Goal: Transaction & Acquisition: Purchase product/service

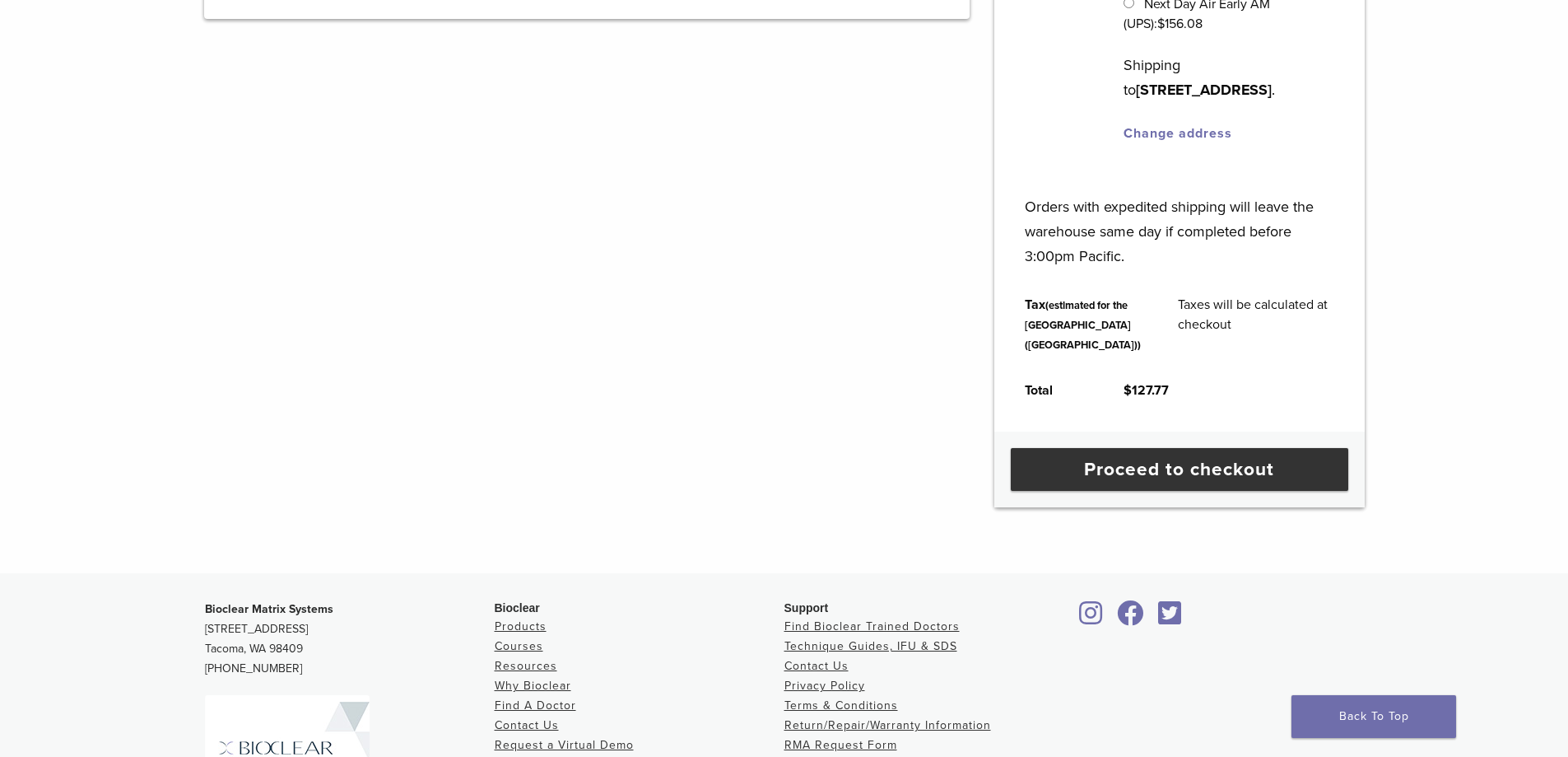
scroll to position [576, 0]
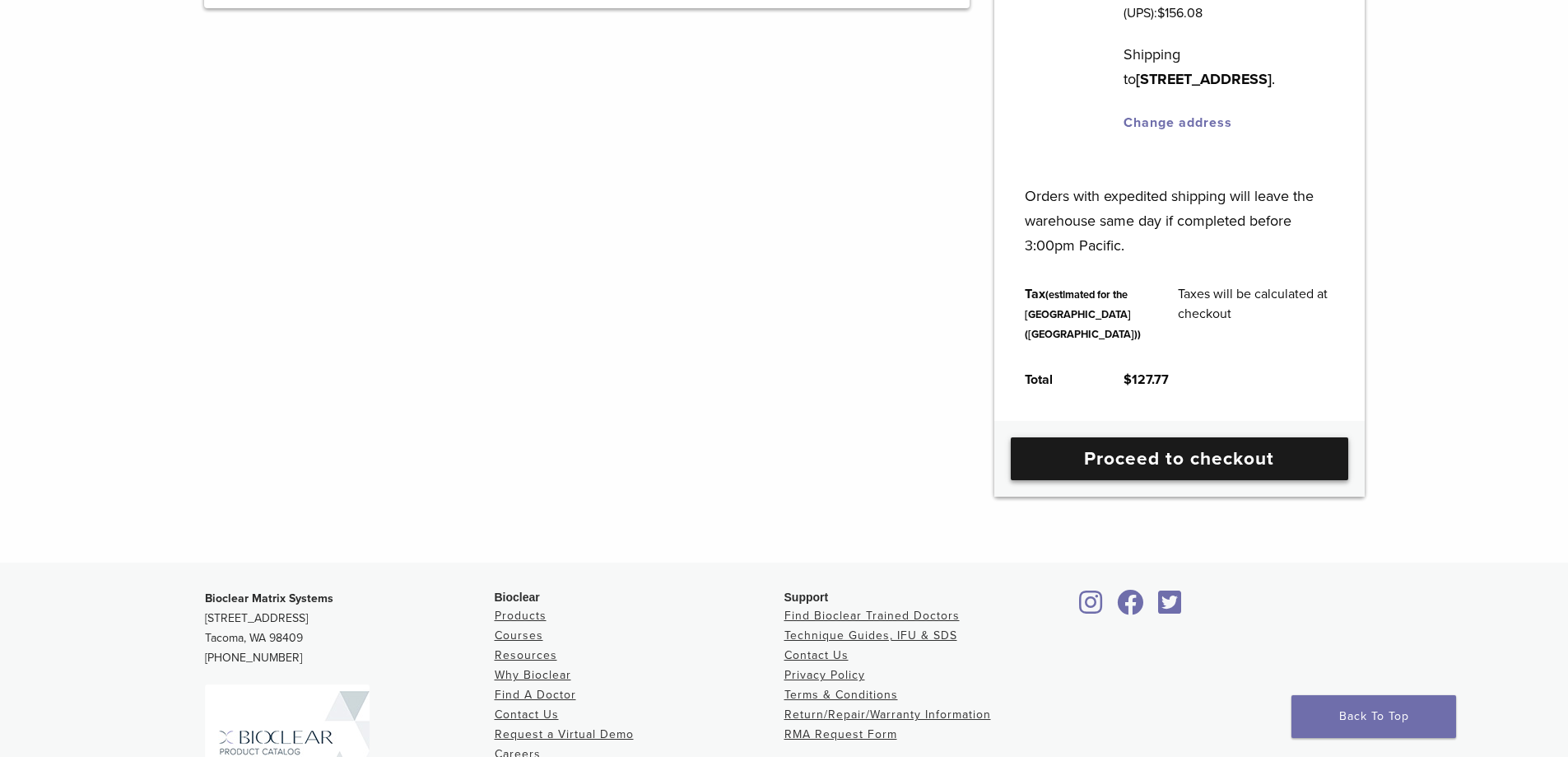
click at [1192, 480] on link "Proceed to checkout" at bounding box center [1179, 458] width 337 height 43
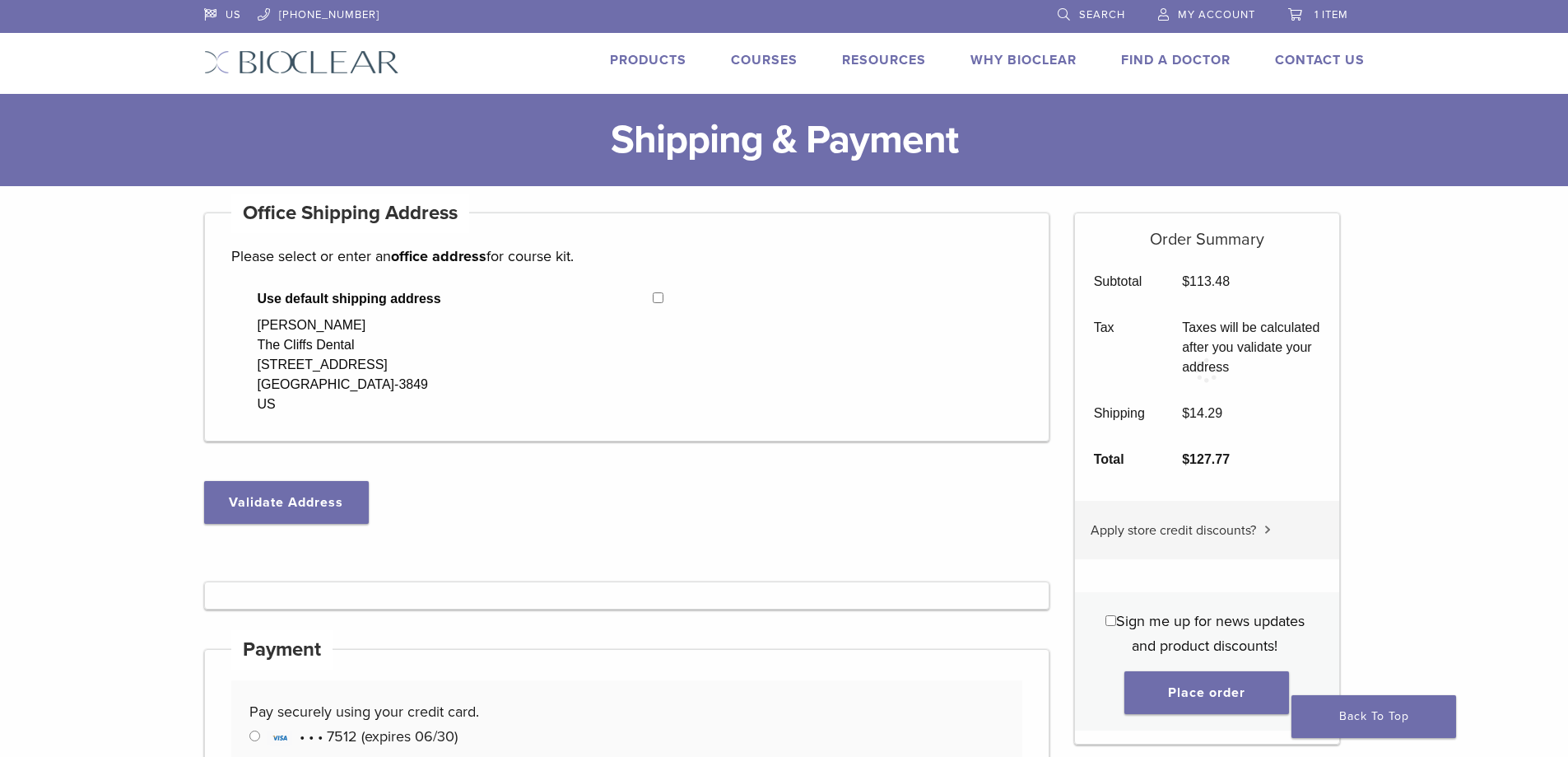
select select "**"
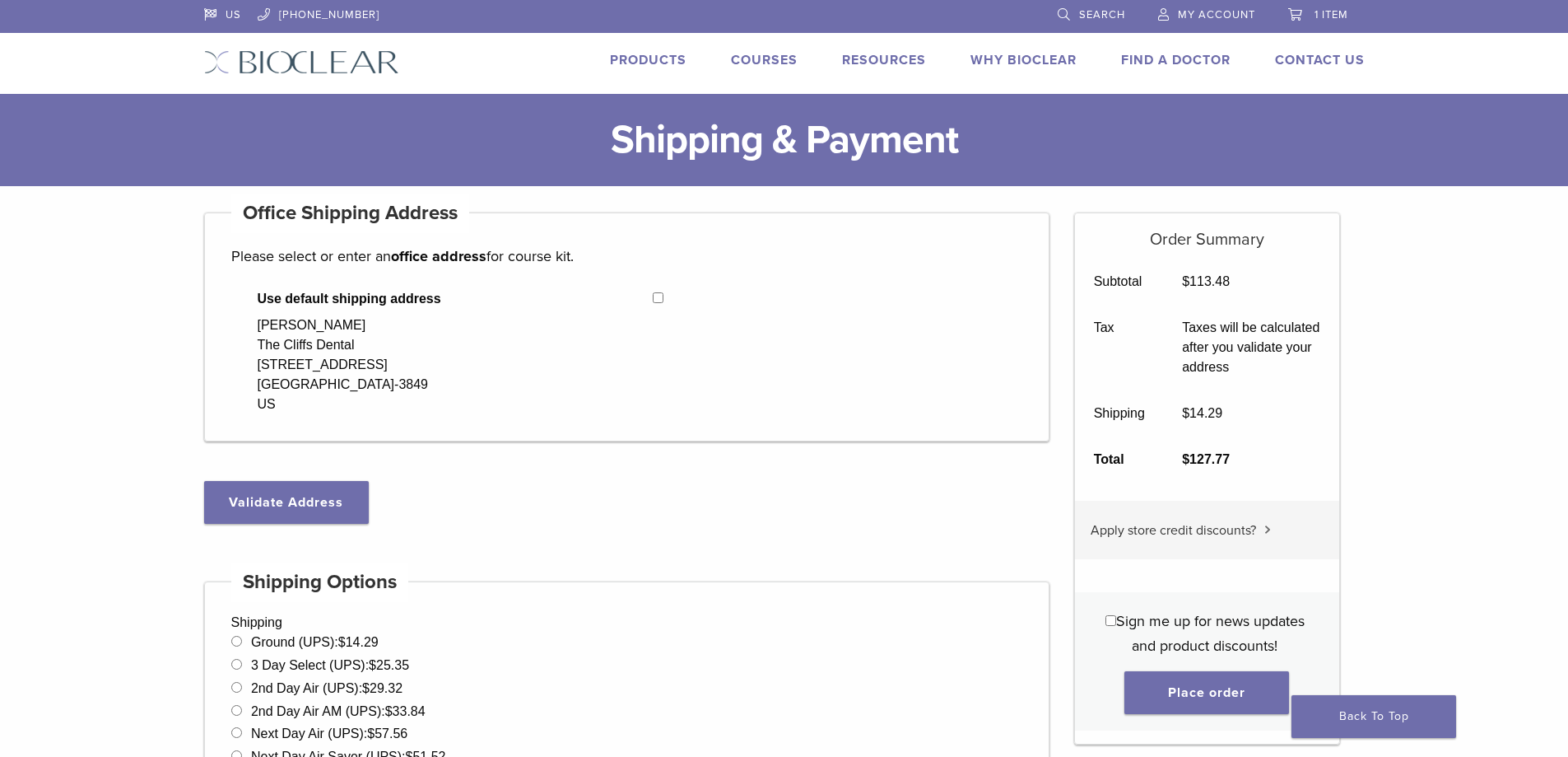
click at [1198, 533] on span "Apply store credit discounts?" at bounding box center [1173, 530] width 165 height 17
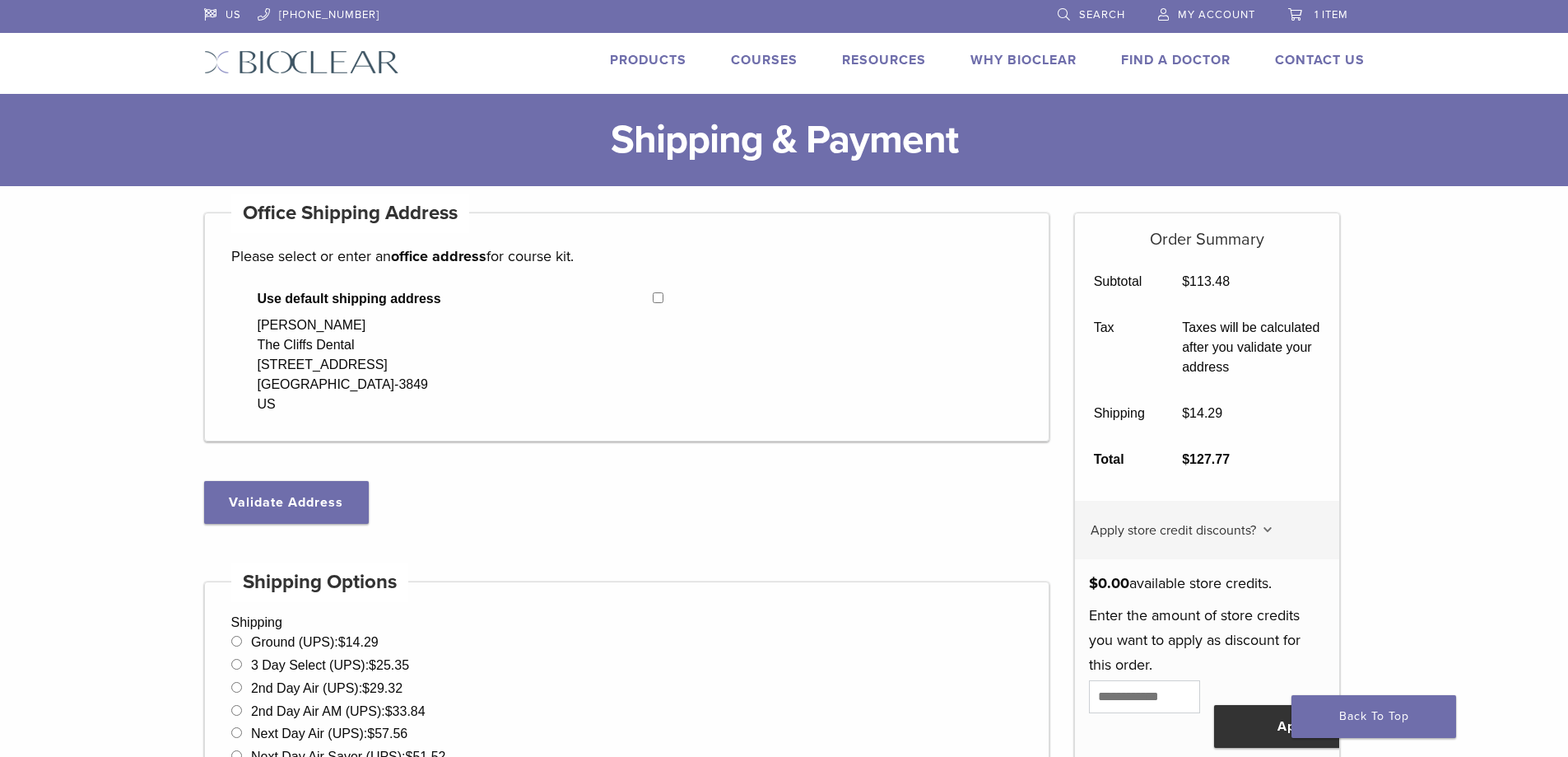
click at [1206, 7] on link "My Account" at bounding box center [1206, 12] width 97 height 25
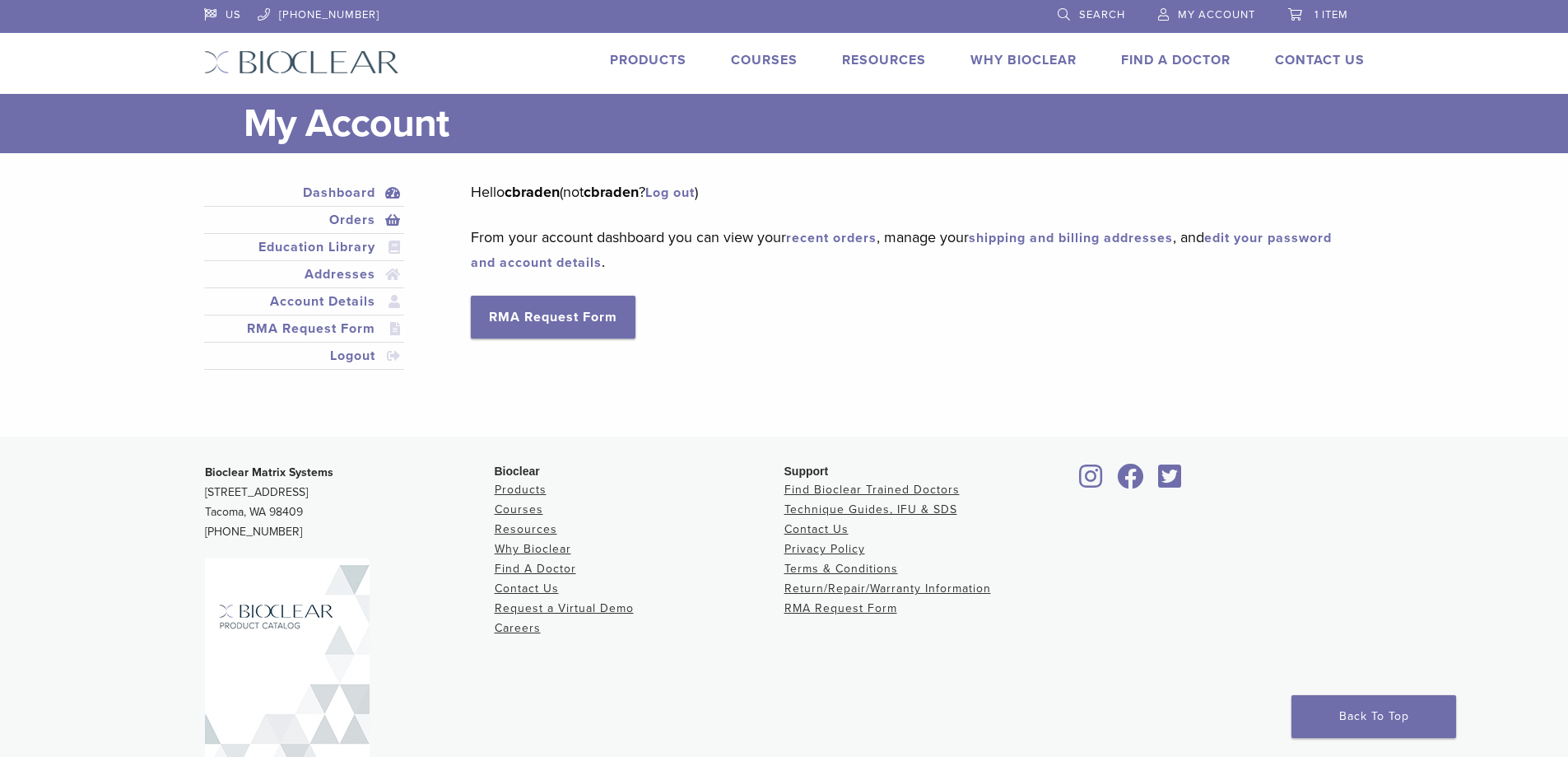
click at [371, 224] on link "Orders" at bounding box center [304, 220] width 194 height 20
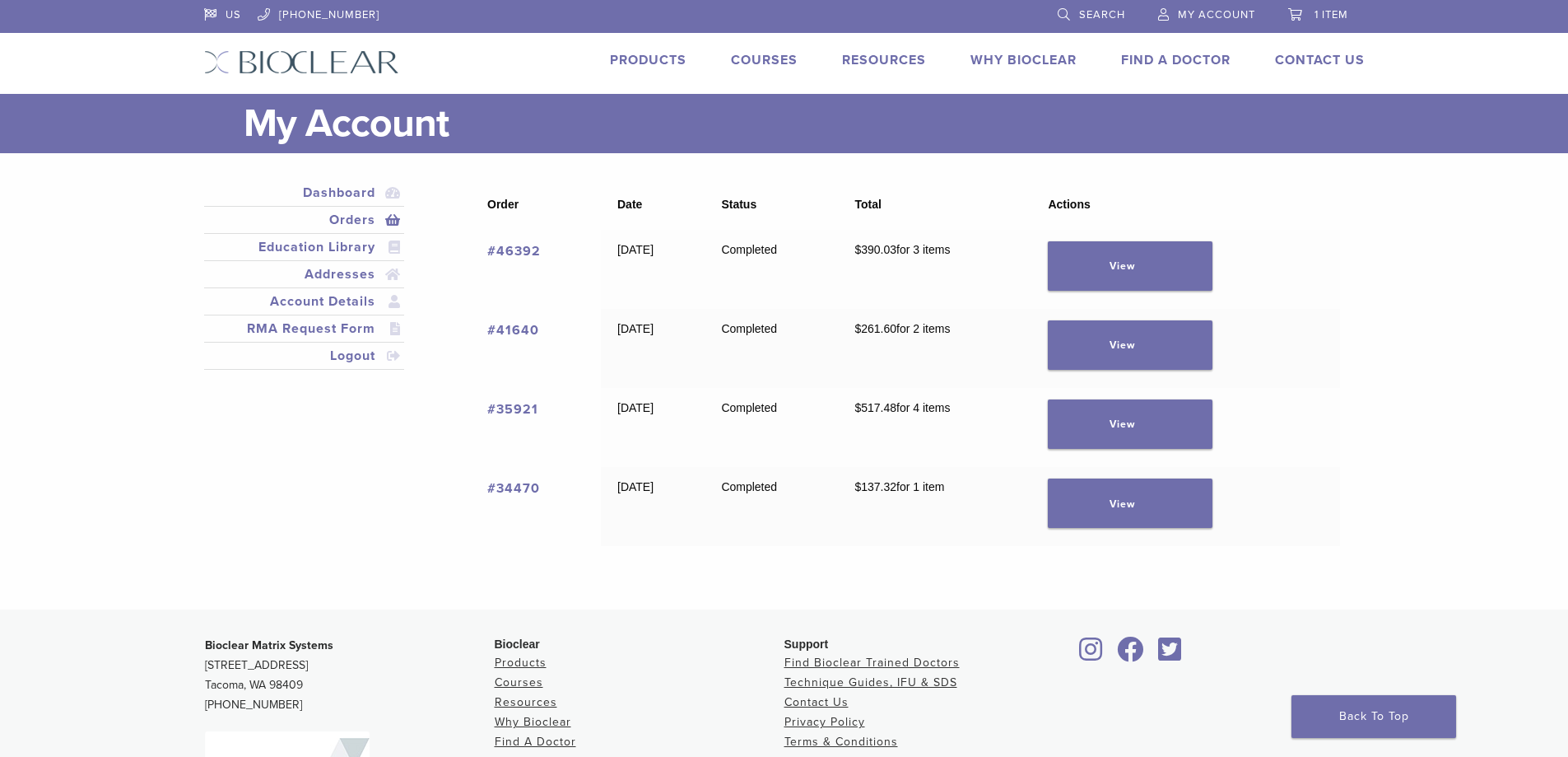
click at [1322, 17] on span "1 item" at bounding box center [1331, 14] width 33 height 13
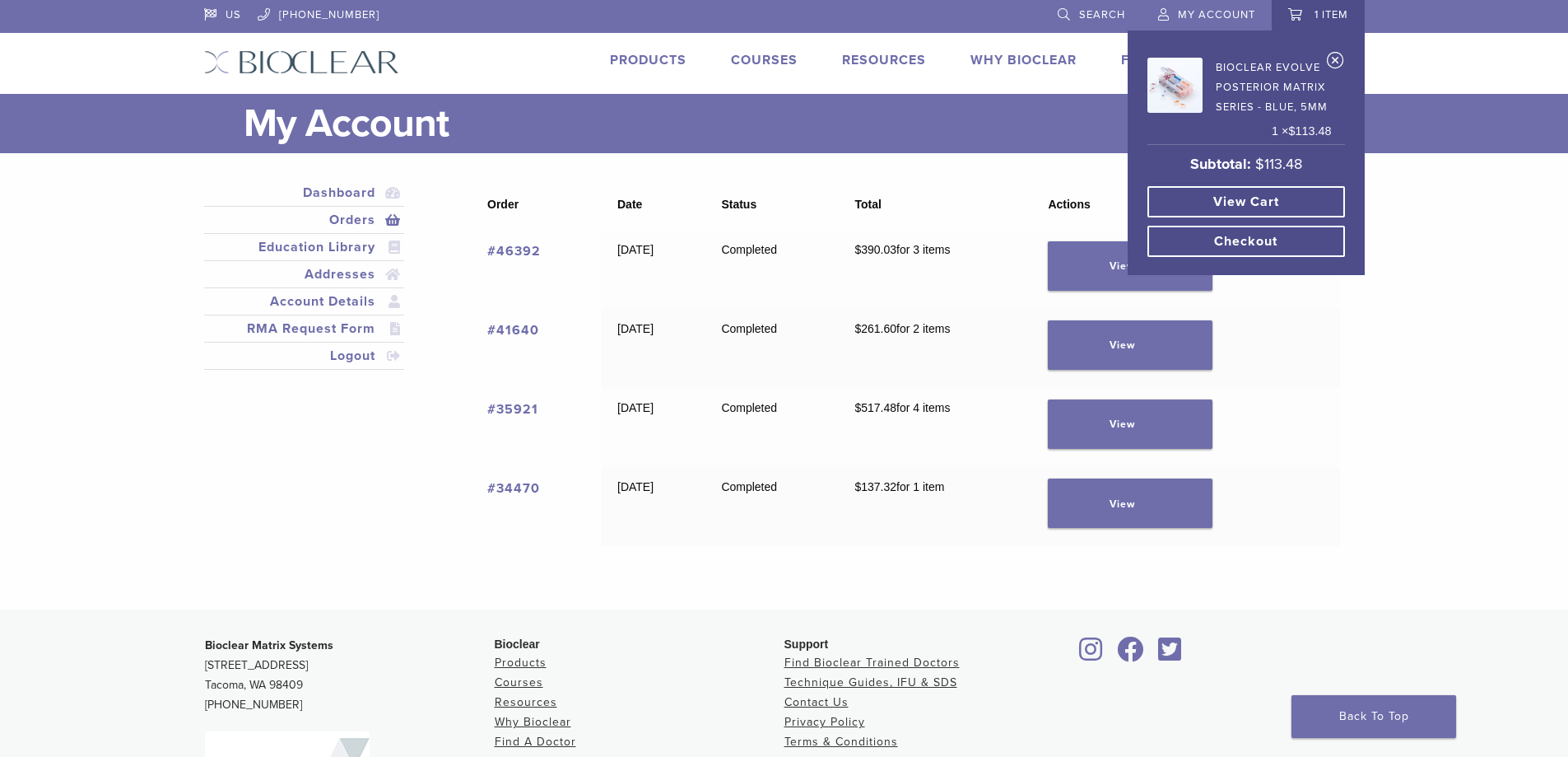
click at [1262, 200] on link "View cart" at bounding box center [1246, 202] width 198 height 32
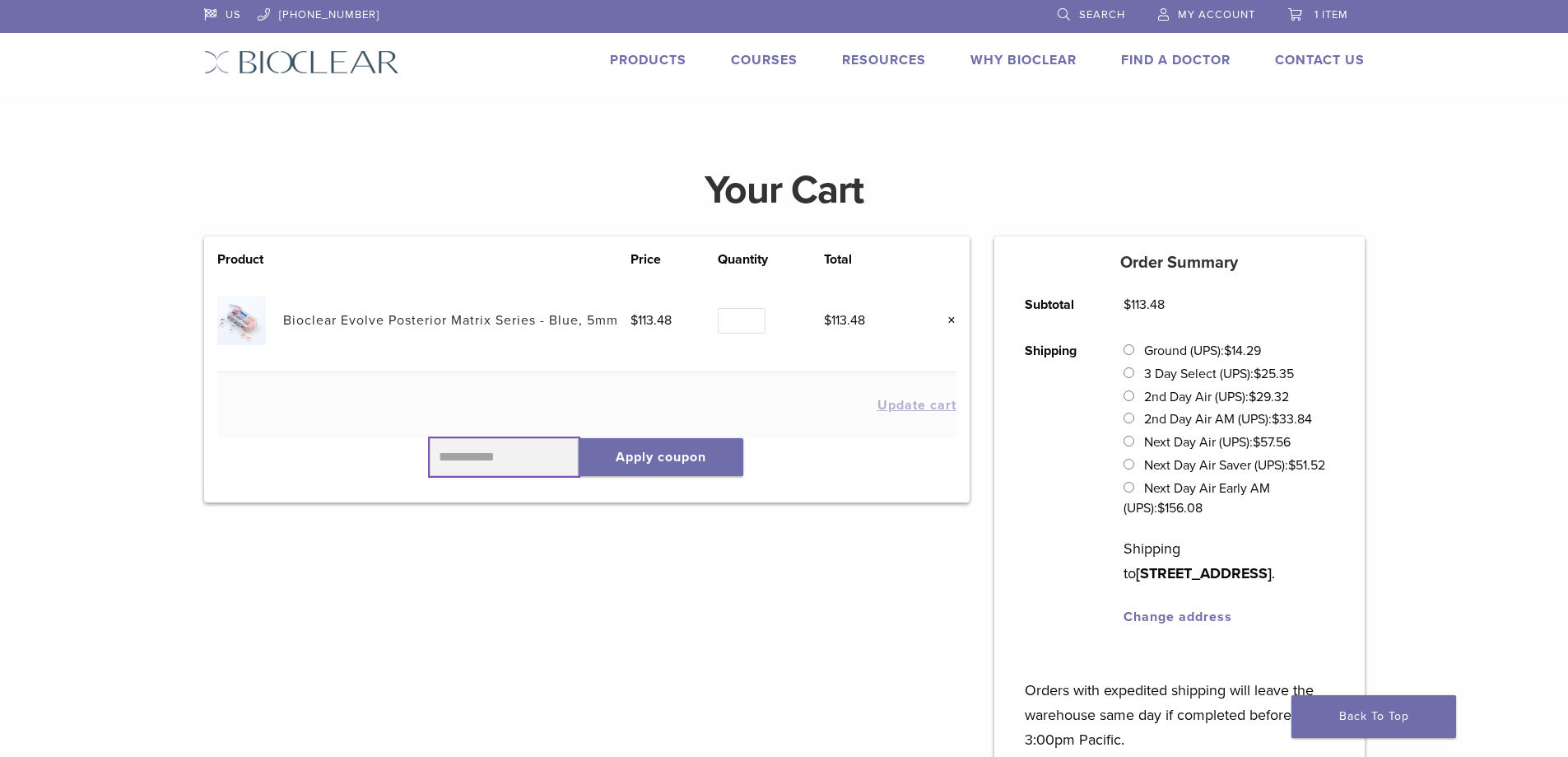
click at [531, 468] on input "text" at bounding box center [504, 457] width 150 height 38
type input "******"
click at [658, 466] on button "Apply coupon" at bounding box center [661, 457] width 165 height 38
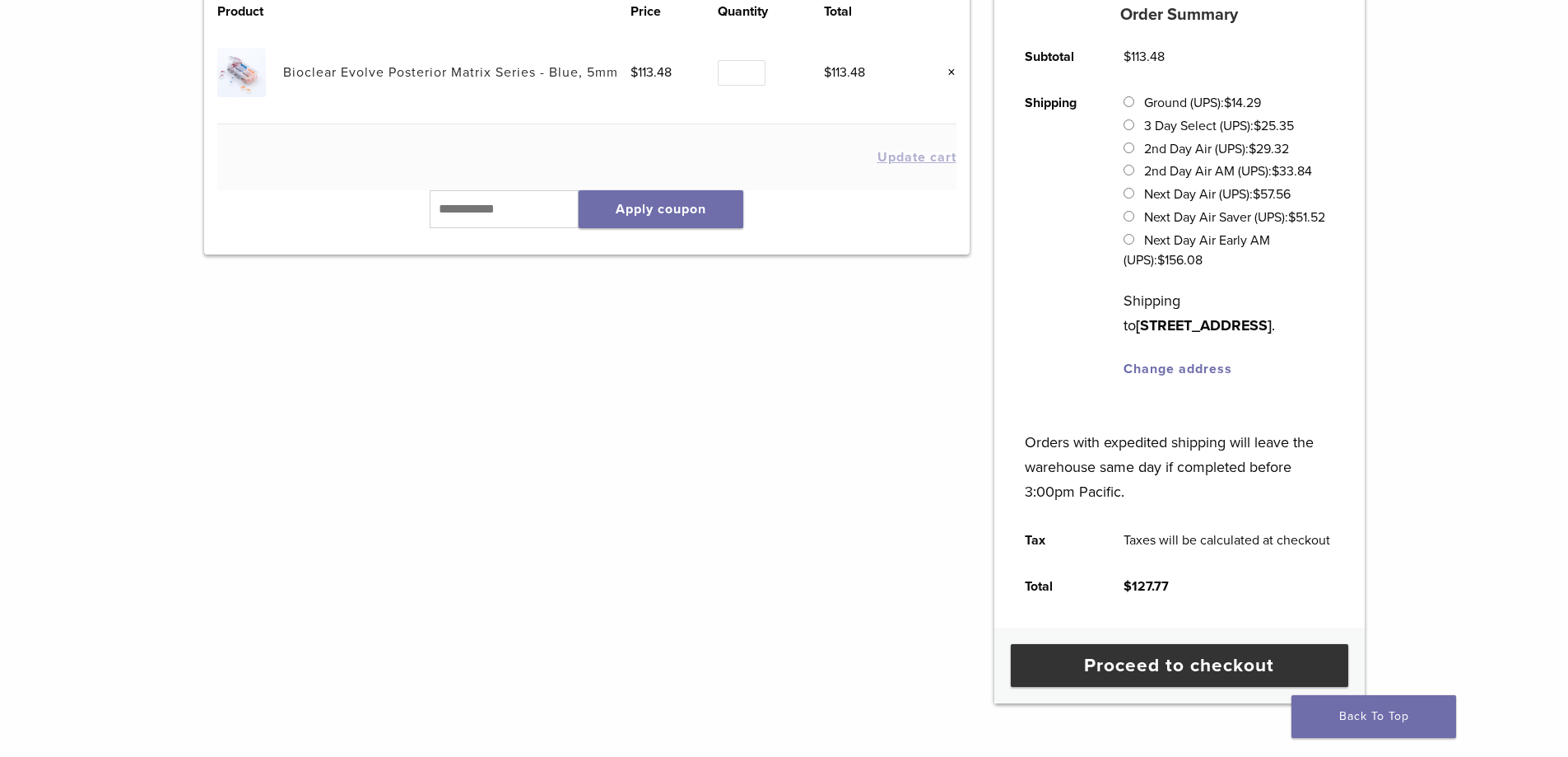
scroll to position [247, 0]
click at [521, 216] on input "text" at bounding box center [504, 210] width 150 height 38
type input "******"
click at [635, 202] on button "Apply coupon" at bounding box center [661, 210] width 165 height 38
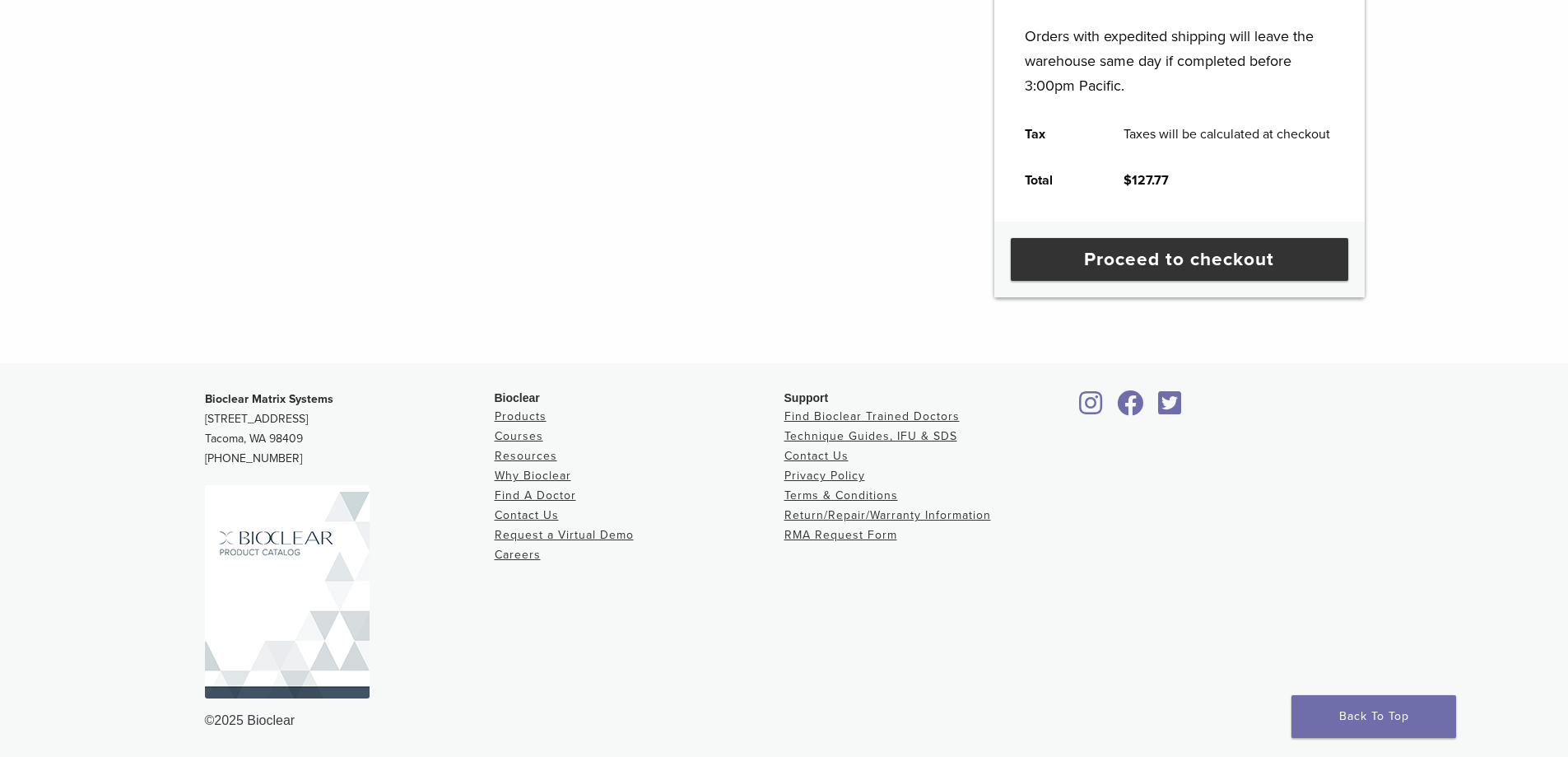
scroll to position [576, 0]
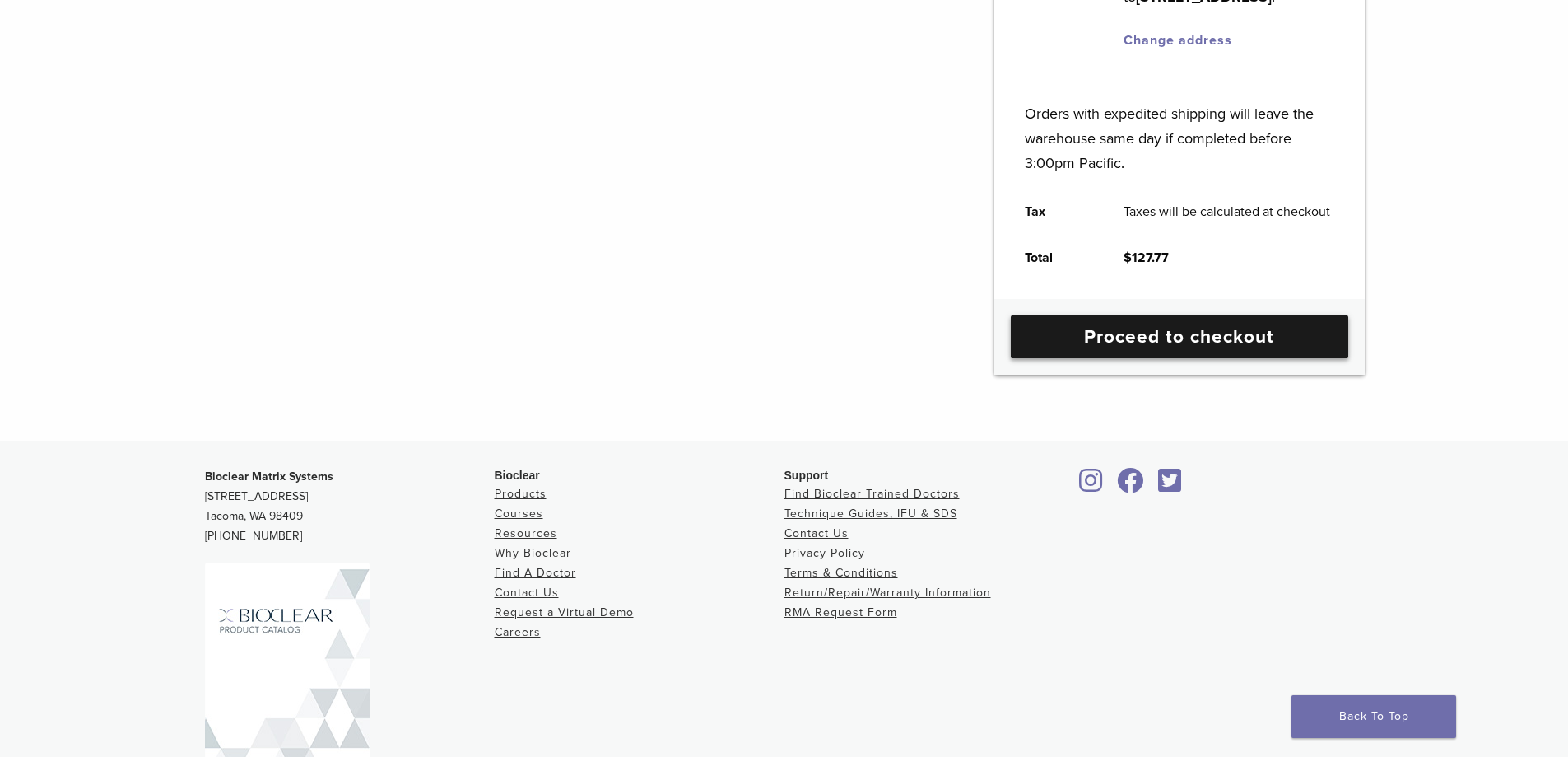
click at [1072, 354] on link "Proceed to checkout" at bounding box center [1179, 336] width 337 height 43
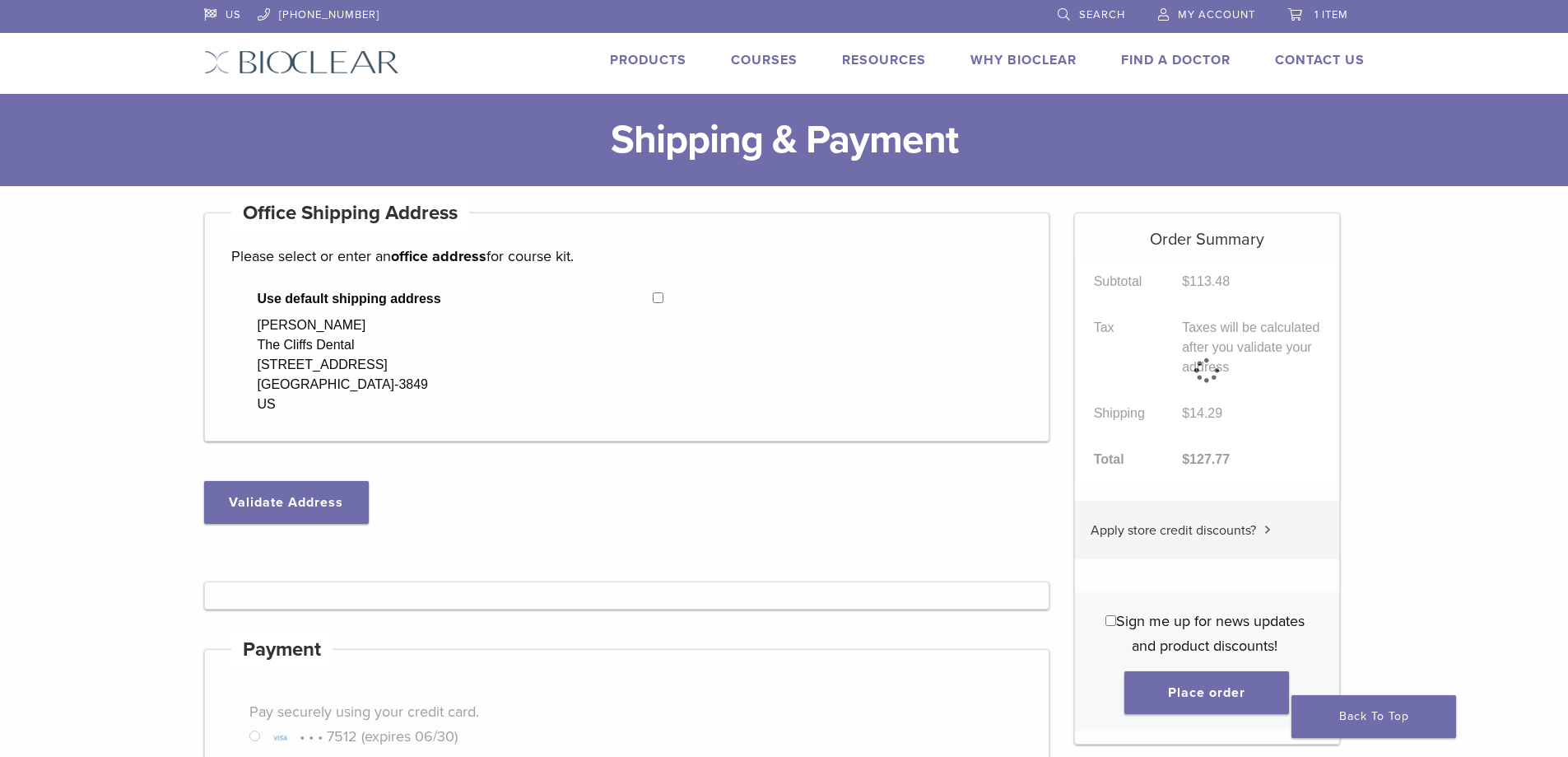
select select "**"
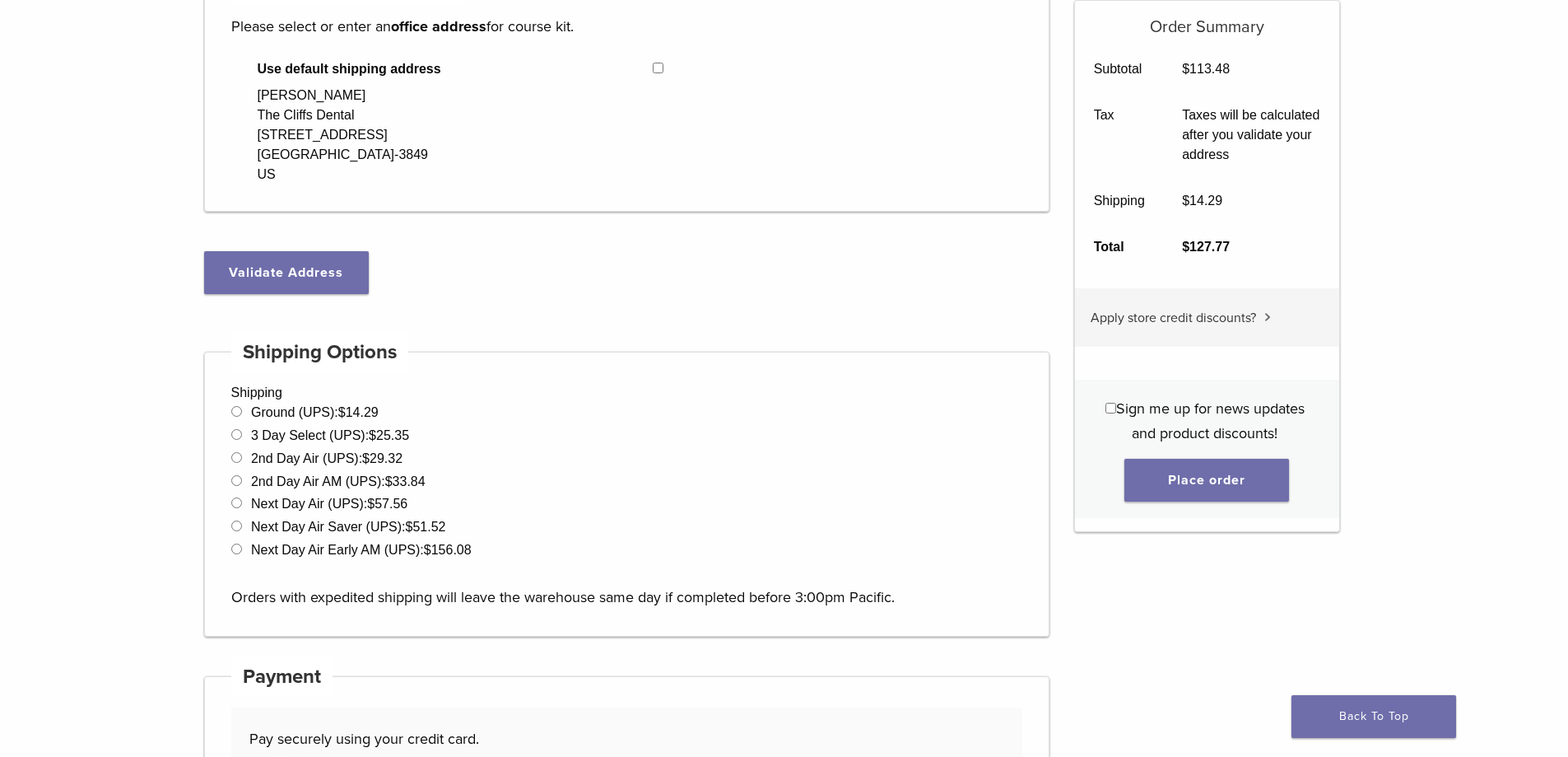
scroll to position [247, 0]
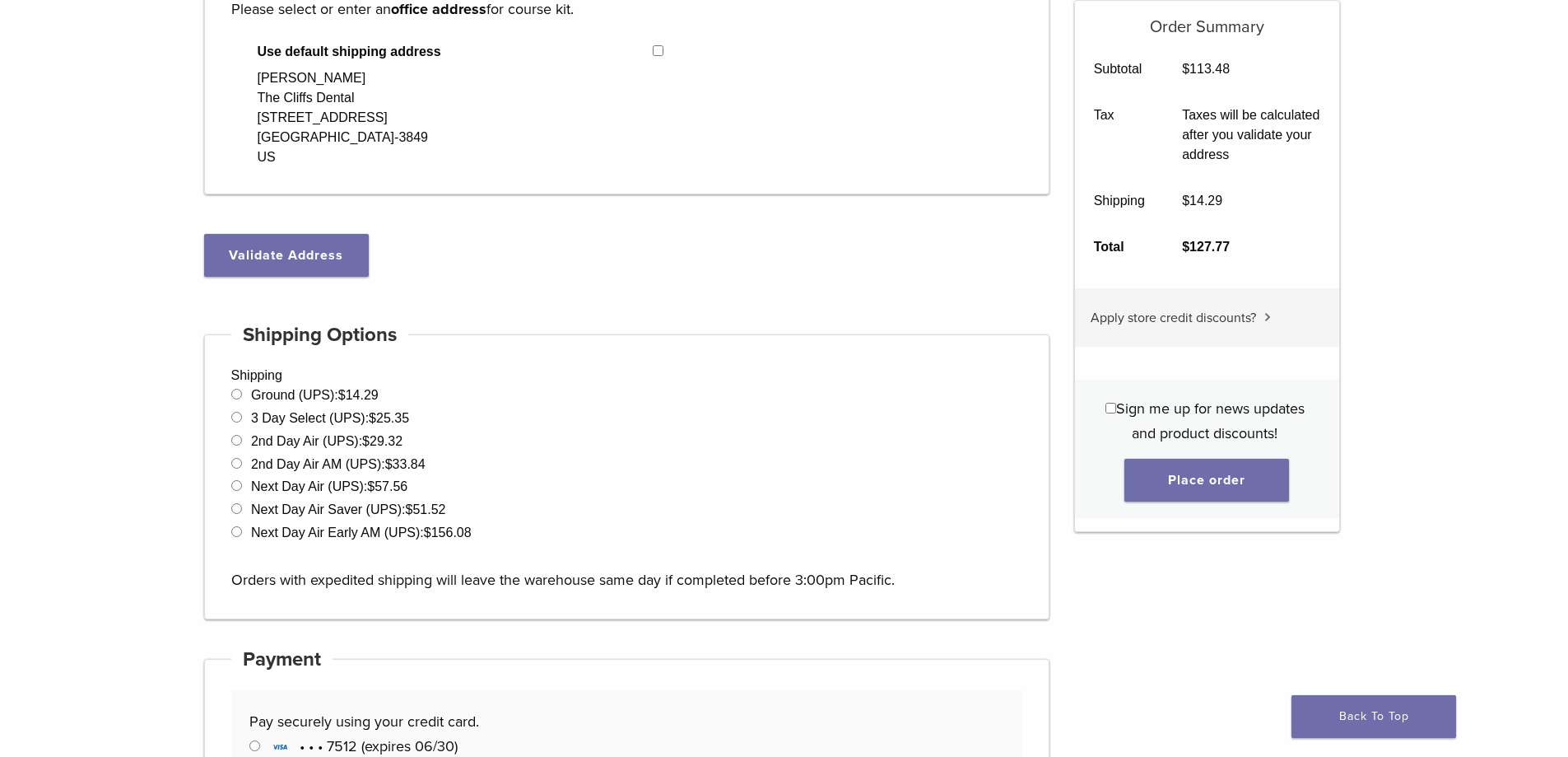
click at [1214, 319] on span "Apply store credit discounts?" at bounding box center [1173, 318] width 165 height 17
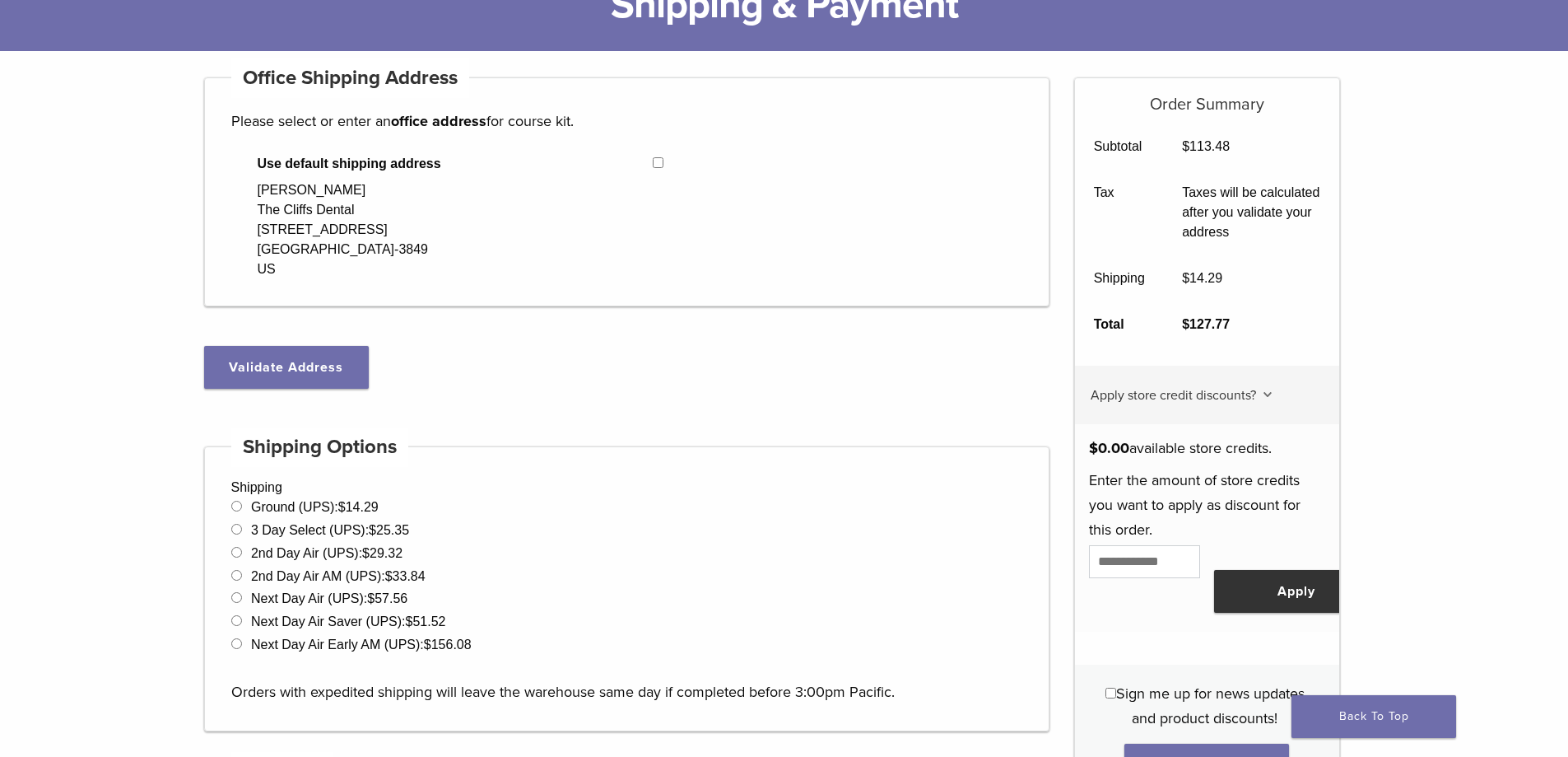
scroll to position [165, 0]
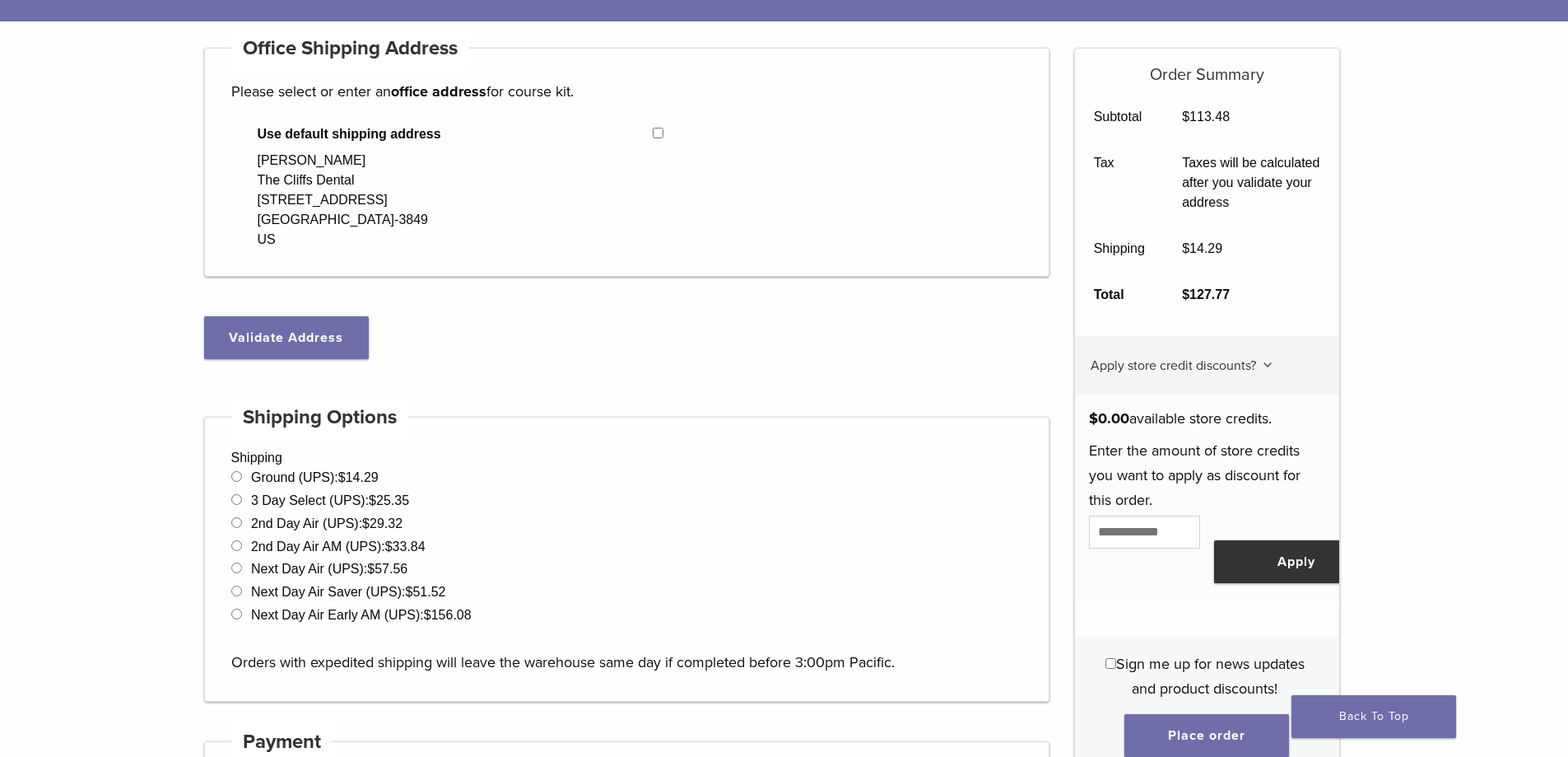
click at [1249, 364] on span "Apply store credit discounts?" at bounding box center [1173, 365] width 165 height 17
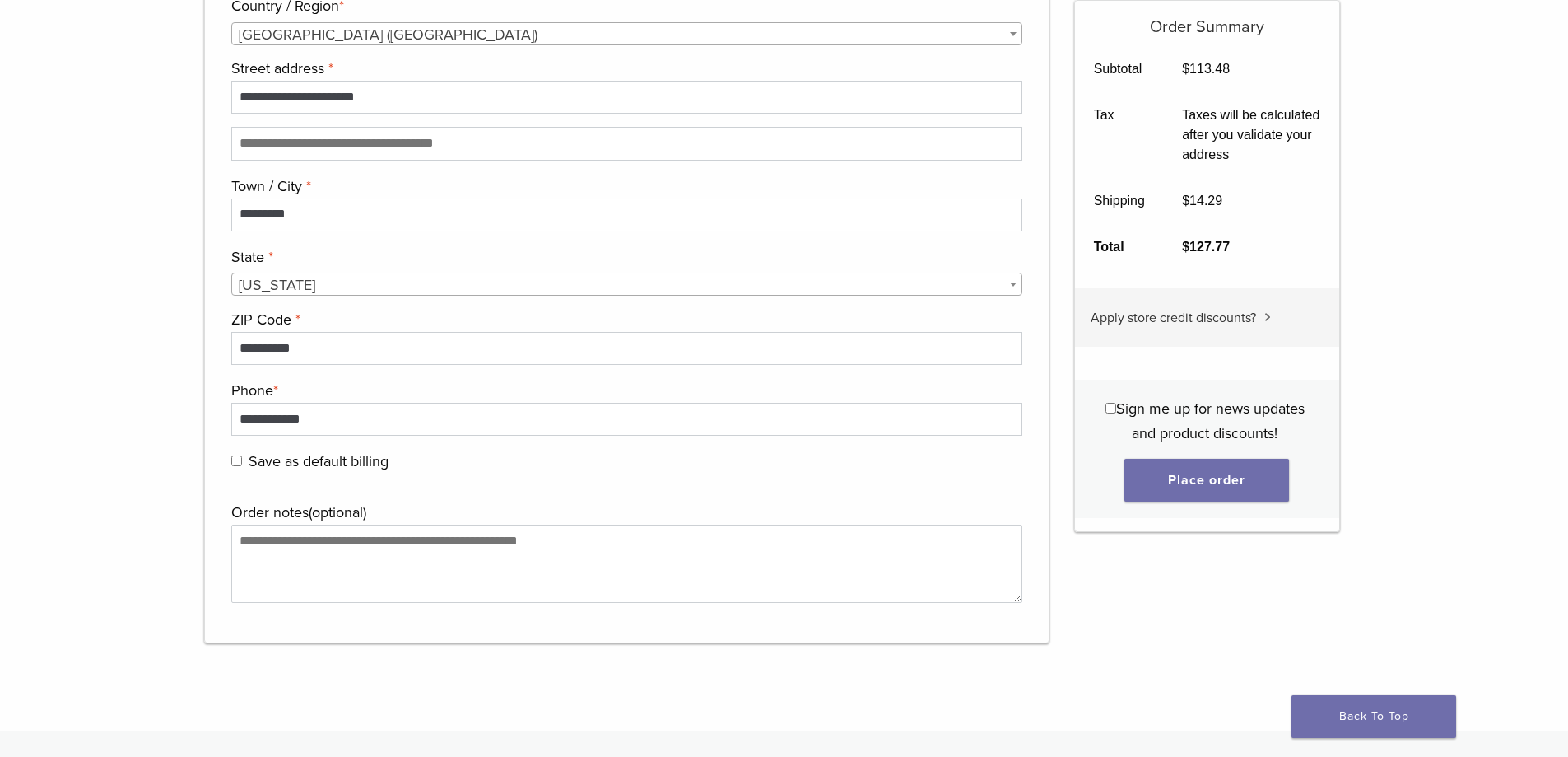
scroll to position [1482, 0]
